Goal: Information Seeking & Learning: Check status

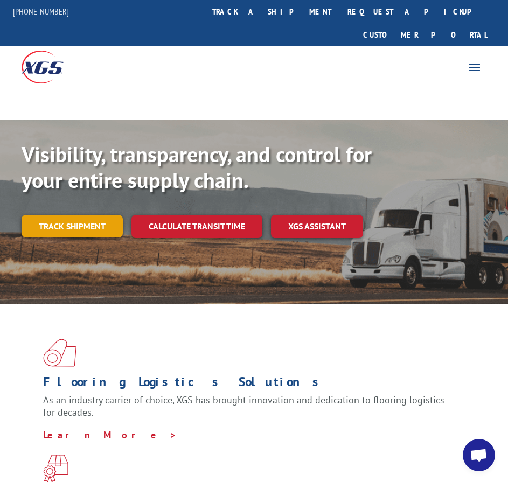
click at [52, 215] on link "Track shipment" at bounding box center [72, 226] width 101 height 23
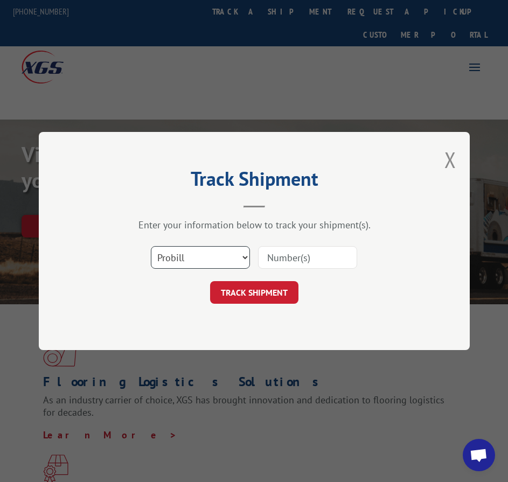
click at [233, 253] on select "Select category... Probill BOL PO" at bounding box center [200, 257] width 99 height 23
select select "bol"
click at [151, 246] on select "Select category... Probill BOL PO" at bounding box center [200, 257] width 99 height 23
click at [286, 249] on input at bounding box center [307, 257] width 99 height 23
paste input "255689"
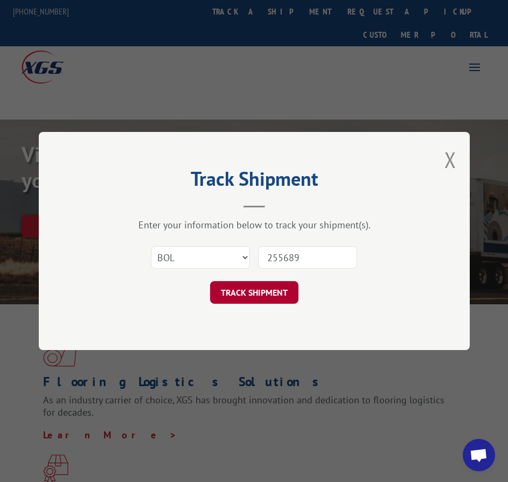
type input "255689"
click at [266, 294] on button "TRACK SHIPMENT" at bounding box center [254, 292] width 88 height 23
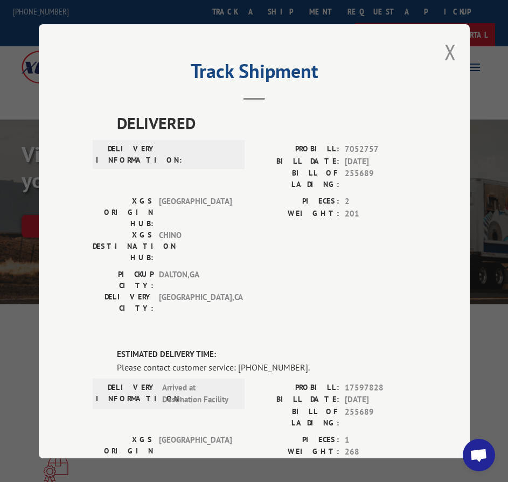
drag, startPoint x: 448, startPoint y: 43, endPoint x: 429, endPoint y: 5, distance: 42.6
click at [448, 43] on button "Close modal" at bounding box center [450, 52] width 12 height 29
